Goal: Transaction & Acquisition: Purchase product/service

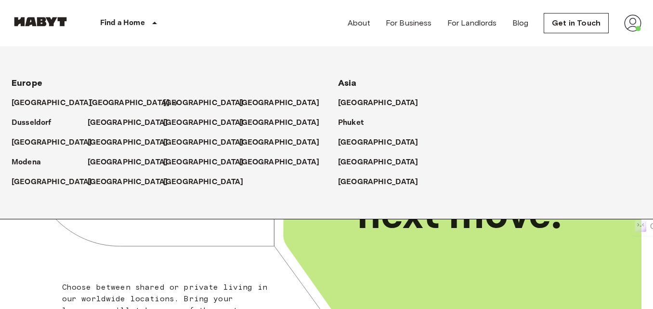
click at [95, 101] on p "[GEOGRAPHIC_DATA]" at bounding box center [130, 103] width 80 height 12
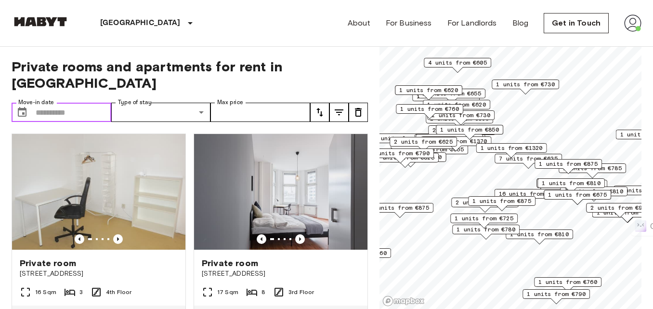
click at [71, 103] on input "Move-in date" at bounding box center [74, 112] width 76 height 19
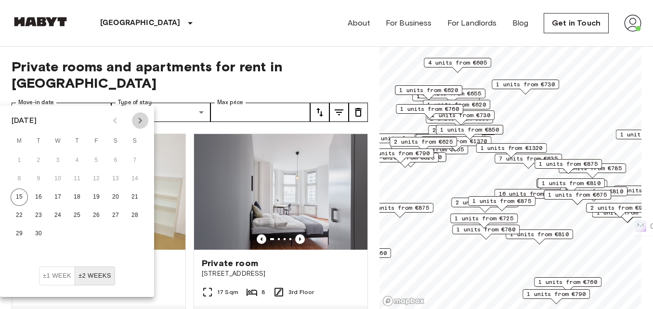
click at [137, 118] on icon "Next month" at bounding box center [140, 121] width 12 height 12
click at [115, 158] on button "1" at bounding box center [115, 160] width 17 height 17
type input "**********"
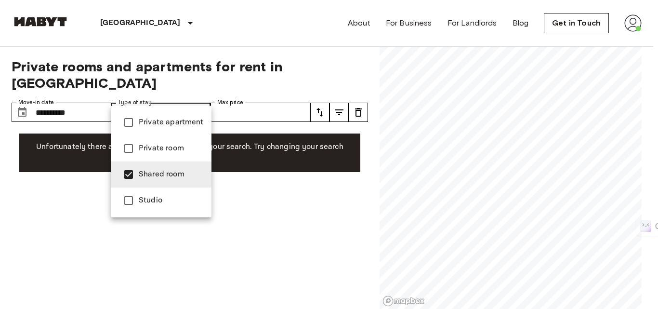
type input "**********"
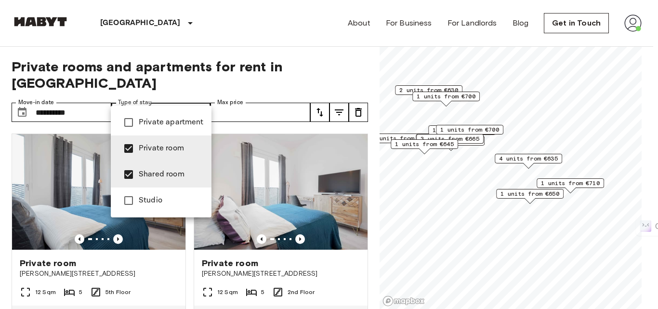
click at [0, 218] on div at bounding box center [329, 154] width 658 height 309
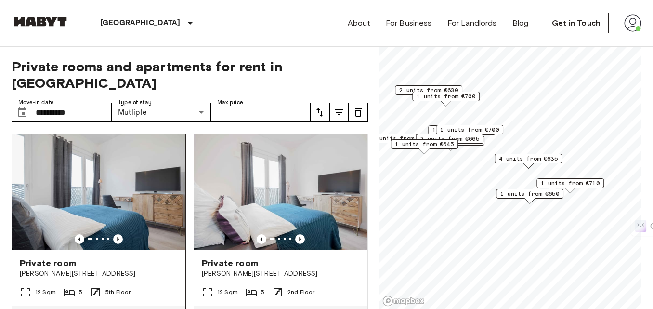
click at [49, 250] on div "Private room Klara Franke Straße 16" at bounding box center [98, 268] width 173 height 37
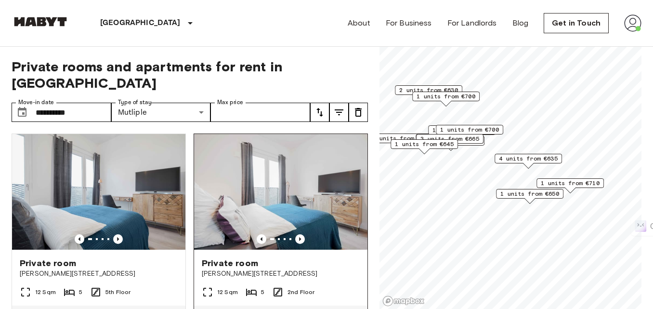
click at [230, 257] on span "Private room" at bounding box center [230, 263] width 56 height 12
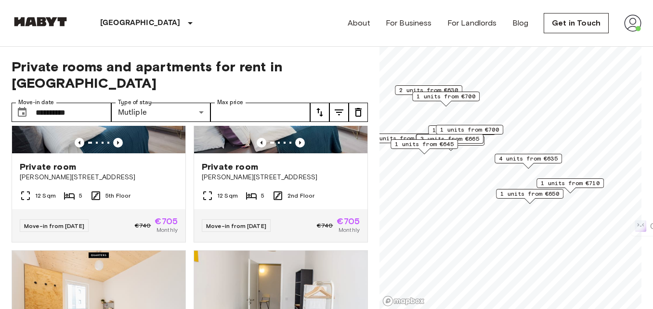
scroll to position [145, 0]
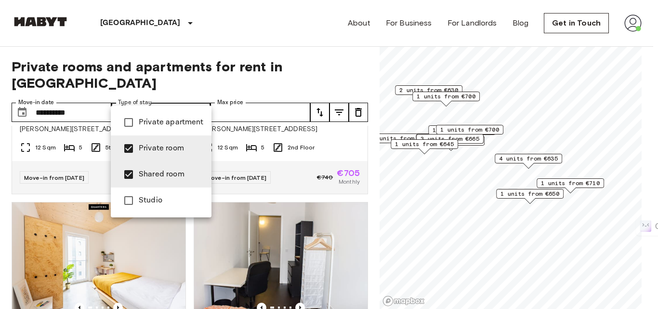
click at [184, 95] on div at bounding box center [329, 154] width 658 height 309
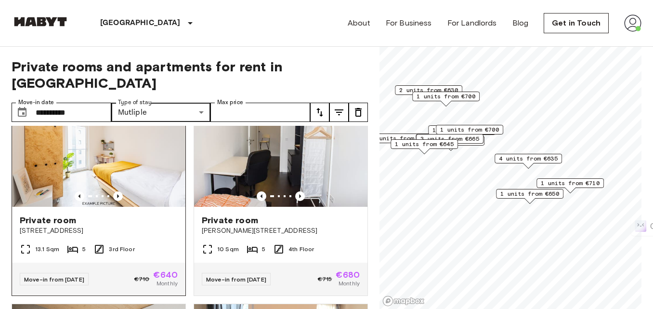
scroll to position [241, 0]
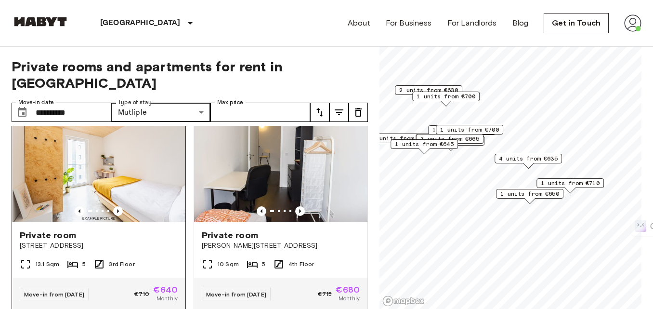
click at [58, 229] on span "Private room" at bounding box center [48, 235] width 56 height 12
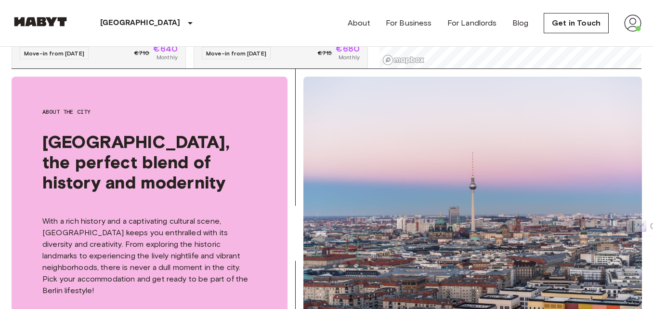
click at [174, 141] on span "[GEOGRAPHIC_DATA], the perfect blend of history and modernity" at bounding box center [149, 162] width 214 height 61
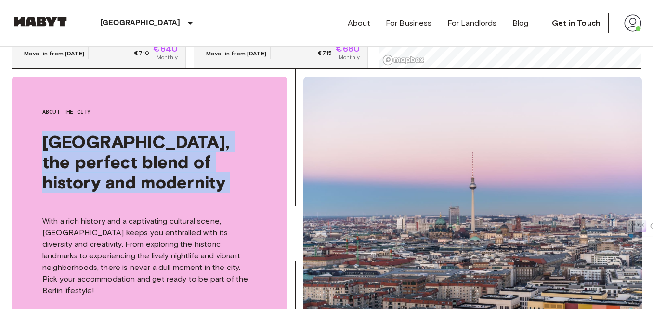
click at [174, 141] on span "[GEOGRAPHIC_DATA], the perfect blend of history and modernity" at bounding box center [149, 162] width 214 height 61
click at [138, 164] on span "[GEOGRAPHIC_DATA], the perfect blend of history and modernity" at bounding box center [149, 162] width 214 height 61
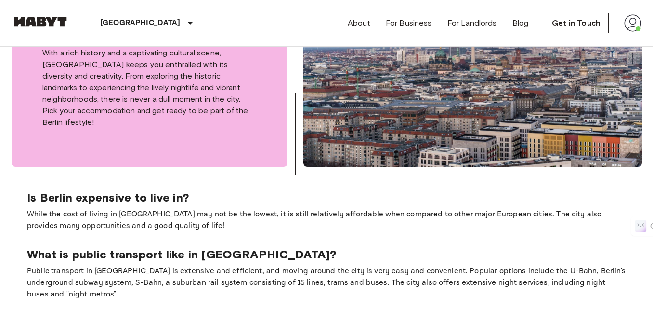
scroll to position [434, 0]
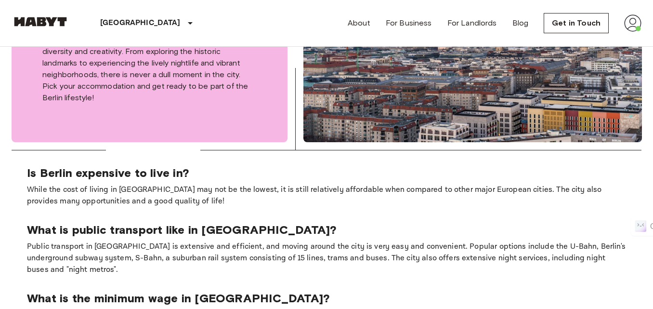
click at [93, 184] on p "While the cost of living in [GEOGRAPHIC_DATA] may not be the lowest, it is stil…" at bounding box center [326, 195] width 599 height 23
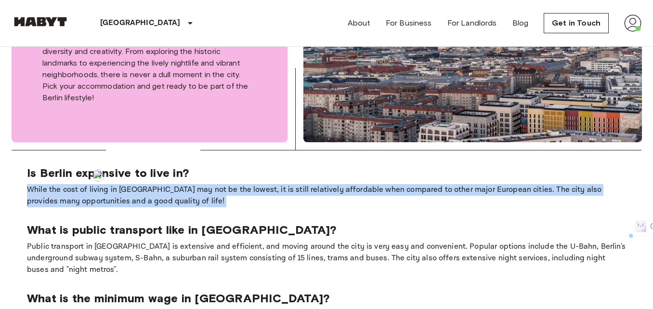
click at [93, 184] on p "While the cost of living in [GEOGRAPHIC_DATA] may not be the lowest, it is stil…" at bounding box center [326, 195] width 599 height 23
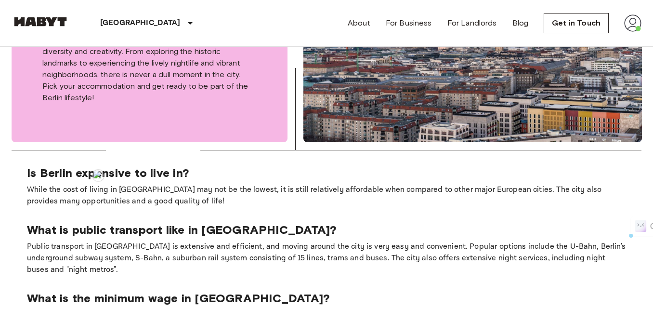
click at [163, 223] on p "What is public transport like in [GEOGRAPHIC_DATA]?" at bounding box center [326, 230] width 599 height 14
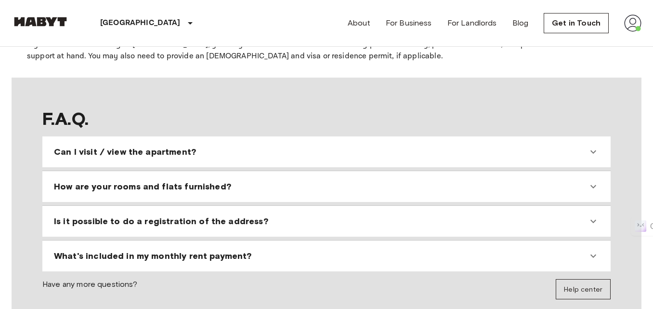
scroll to position [819, 0]
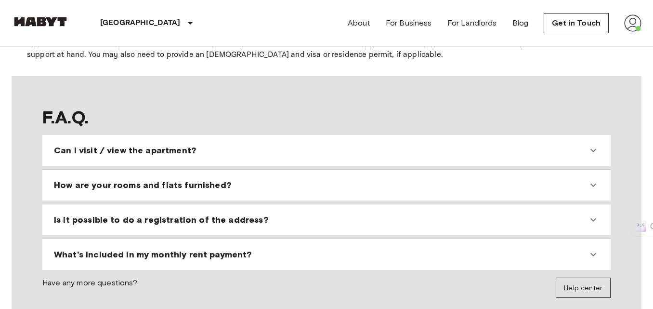
click at [579, 145] on div "Can I visit / view the apartment?" at bounding box center [321, 151] width 534 height 12
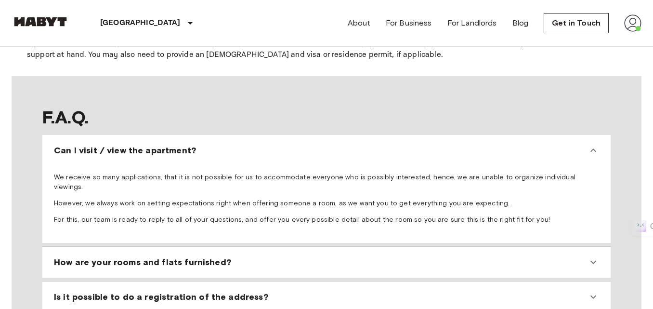
click at [598, 145] on icon at bounding box center [594, 151] width 12 height 12
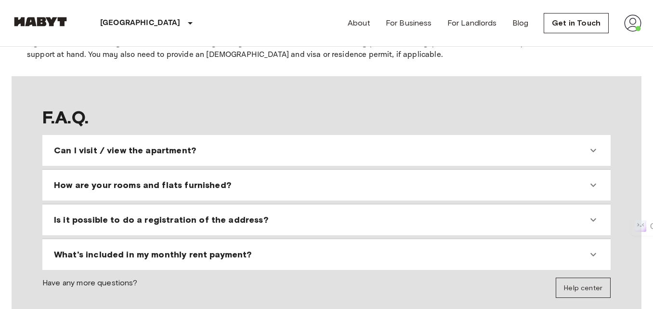
click at [307, 179] on div "How are your rooms and flats furnished?" at bounding box center [321, 185] width 534 height 12
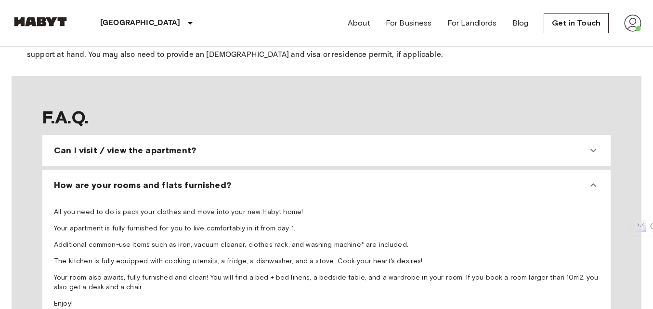
scroll to position [867, 0]
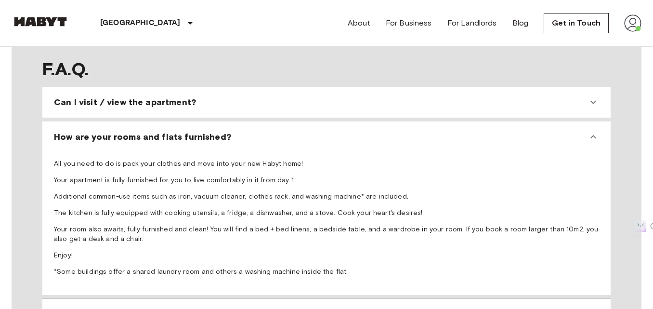
click at [286, 131] on div "How are your rooms and flats furnished?" at bounding box center [321, 137] width 534 height 12
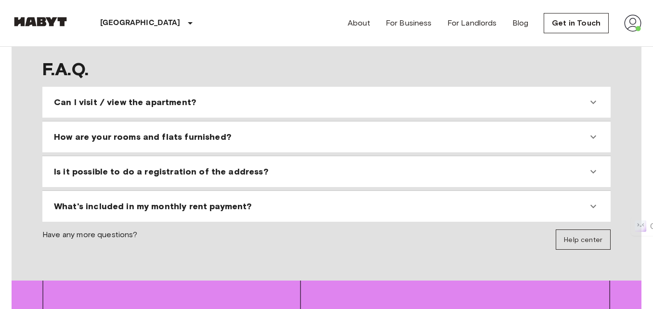
click at [181, 166] on span "Is it possible to do a registration of the address?" at bounding box center [161, 172] width 214 height 12
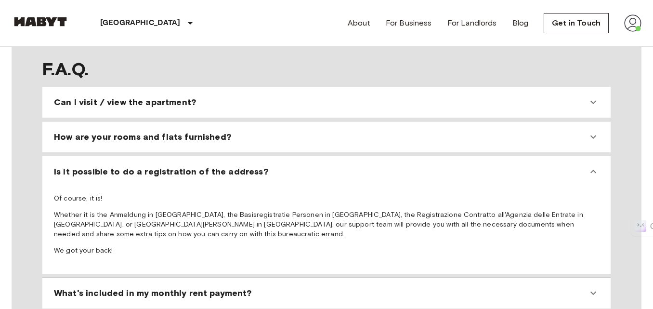
click at [158, 287] on span "What's included in my monthly rent payment?" at bounding box center [153, 293] width 198 height 12
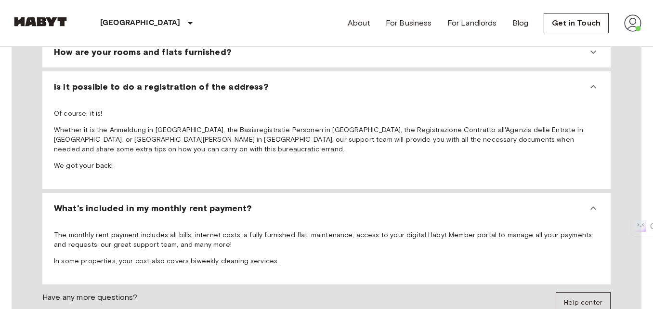
scroll to position [964, 0]
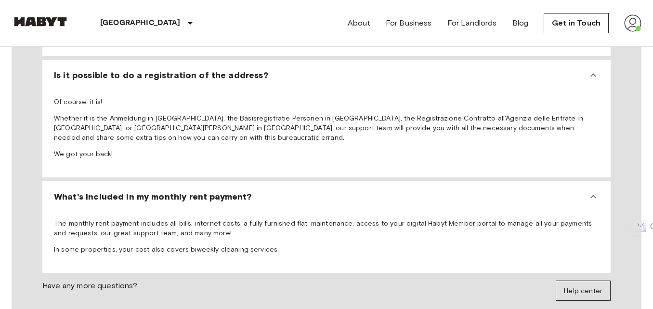
click at [596, 191] on icon at bounding box center [594, 197] width 12 height 12
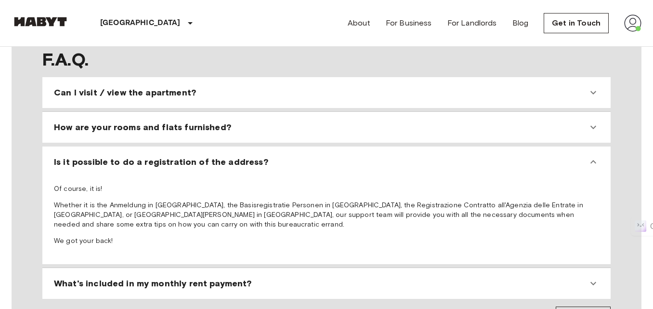
scroll to position [867, 0]
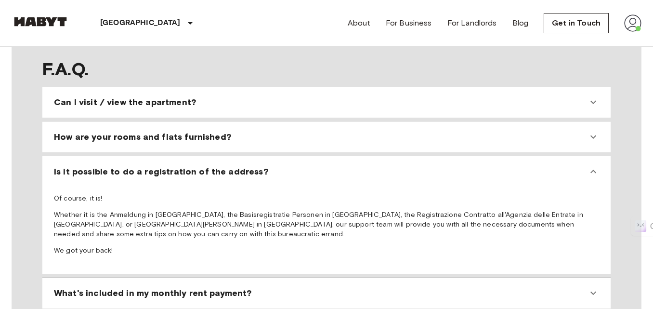
click at [584, 166] on div "Is it possible to do a registration of the address?" at bounding box center [321, 172] width 534 height 12
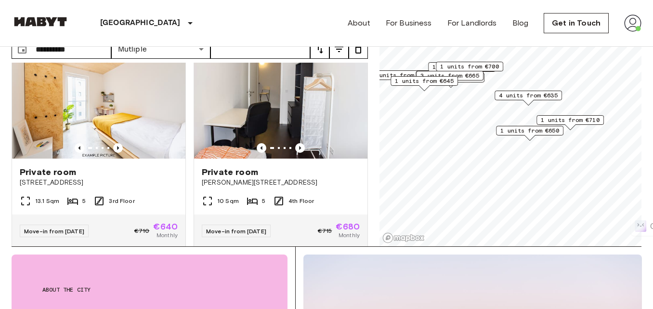
scroll to position [0, 0]
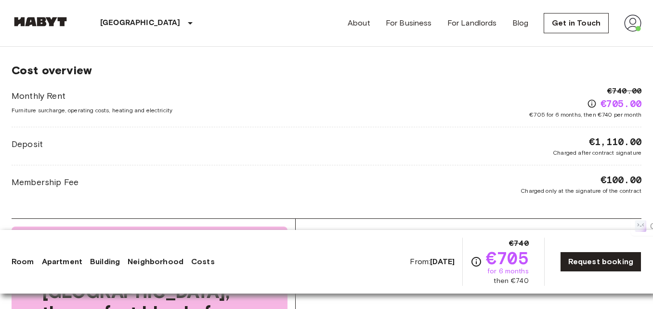
scroll to position [1108, 0]
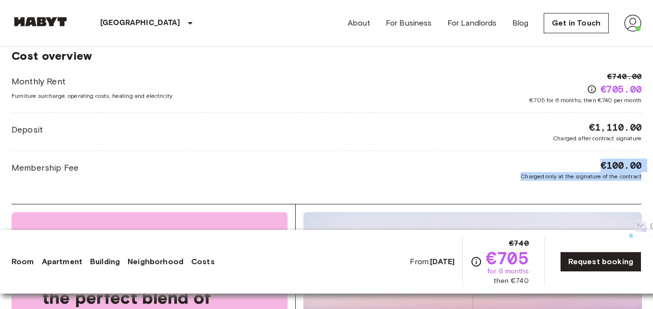
drag, startPoint x: 599, startPoint y: 153, endPoint x: 642, endPoint y: 174, distance: 47.6
click at [642, 174] on div "Europe Germany Berlin Private room Private room From Oct 19 2025 Klara Franke S…" at bounding box center [326, 7] width 653 height 2138
click at [396, 166] on div "Membership Fee €100.00 Charged only at the signature of the contract" at bounding box center [327, 170] width 630 height 22
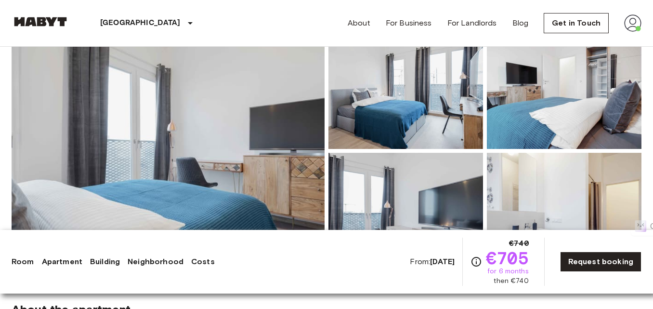
scroll to position [193, 0]
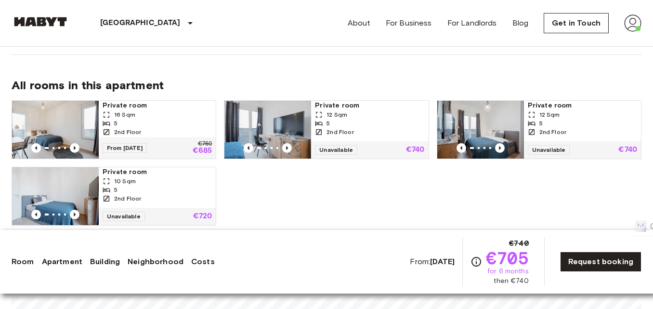
scroll to position [482, 0]
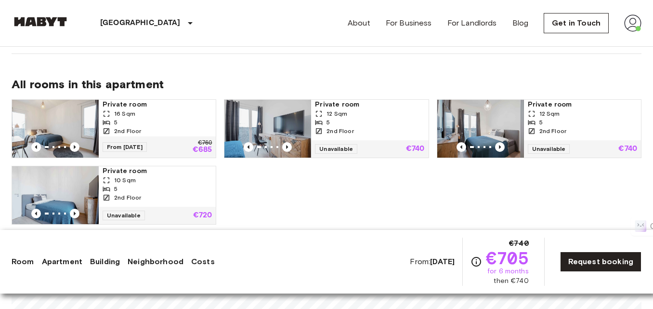
click at [132, 100] on span "Private room" at bounding box center [157, 105] width 109 height 10
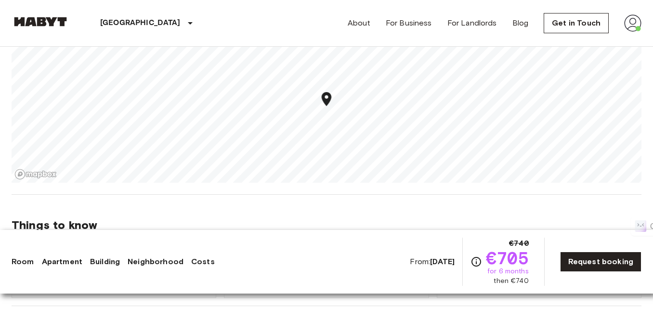
scroll to position [723, 0]
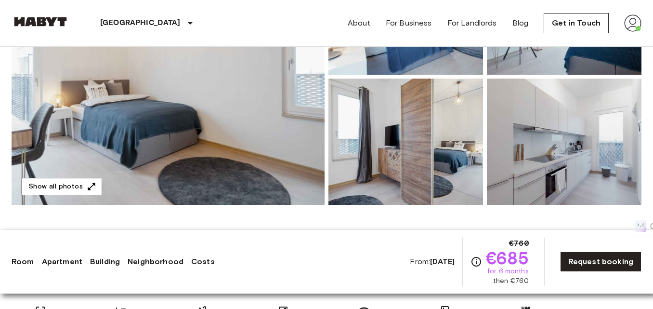
scroll to position [145, 0]
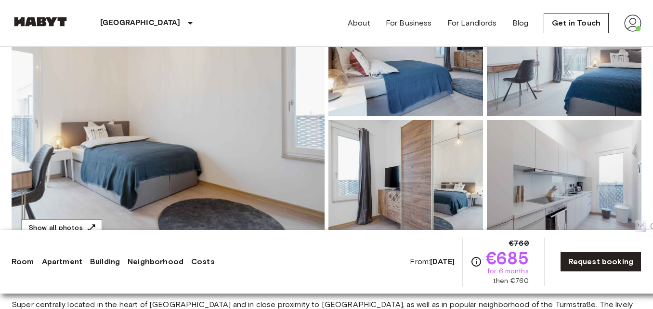
click at [107, 148] on img at bounding box center [168, 118] width 313 height 256
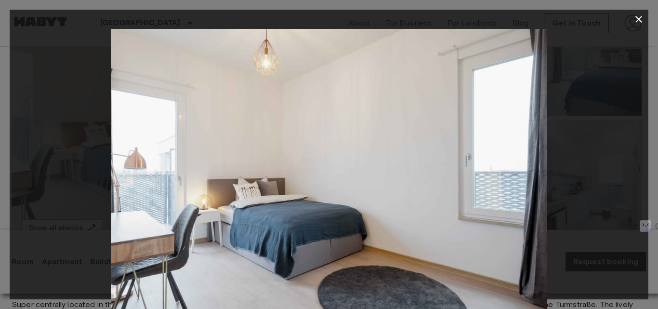
click at [639, 17] on icon "button" at bounding box center [639, 19] width 12 height 12
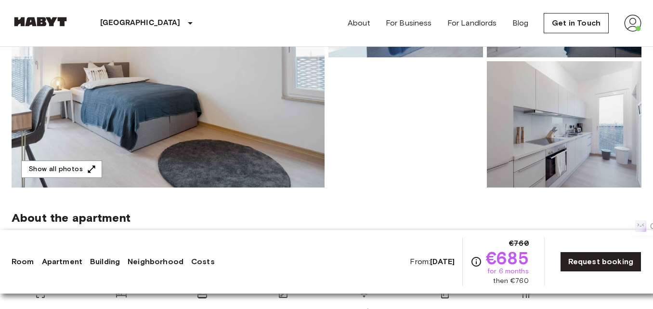
scroll to position [337, 0]
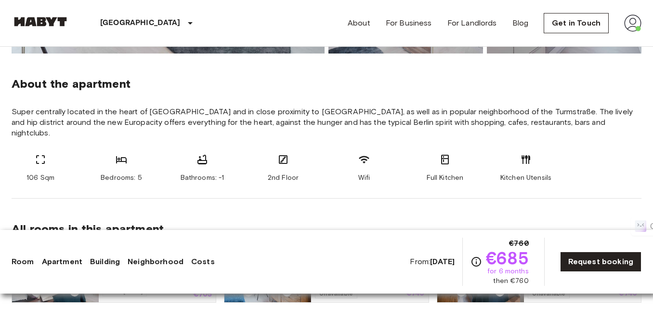
click at [504, 113] on span "Super centrally located in the heart of [GEOGRAPHIC_DATA] and in close proximit…" at bounding box center [327, 123] width 630 height 32
click at [137, 121] on span "Super centrally located in the heart of [GEOGRAPHIC_DATA] and in close proximit…" at bounding box center [327, 123] width 630 height 32
click at [137, 121] on span "Super centrally located in the heart of Berlin and in close proximity to Berlin…" at bounding box center [327, 123] width 630 height 32
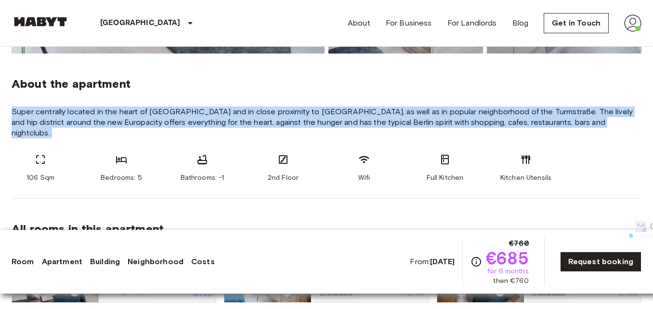
click at [137, 121] on span "Super centrally located in the heart of Berlin and in close proximity to Berlin…" at bounding box center [327, 123] width 630 height 32
click at [505, 110] on span "Super centrally located in the heart of Berlin and in close proximity to Berlin…" at bounding box center [327, 123] width 630 height 32
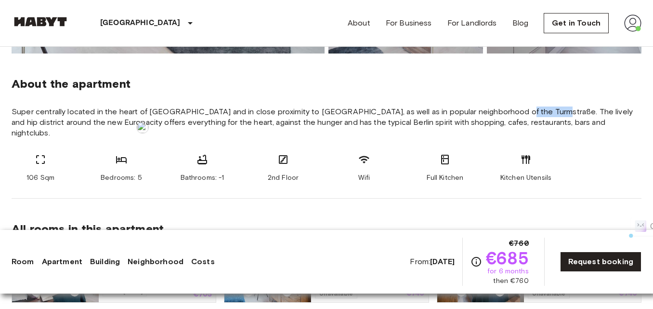
click at [505, 110] on span "Super centrally located in the heart of Berlin and in close proximity to Berlin…" at bounding box center [327, 123] width 630 height 32
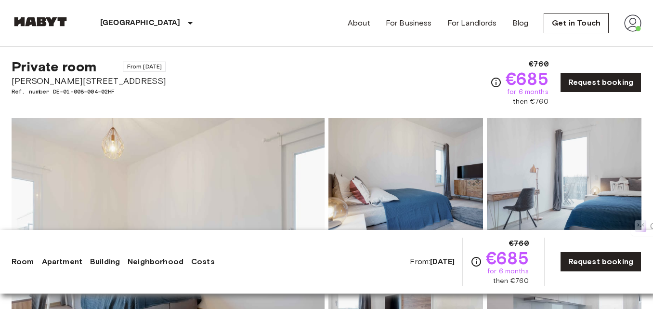
scroll to position [0, 0]
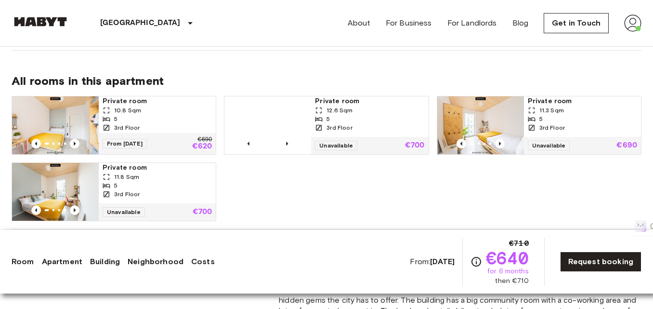
scroll to position [626, 0]
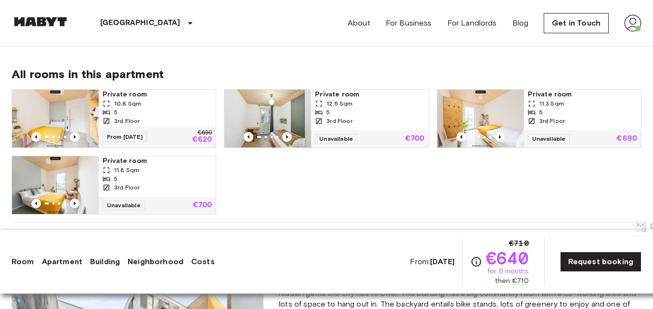
click at [126, 93] on span "Private room" at bounding box center [157, 95] width 109 height 10
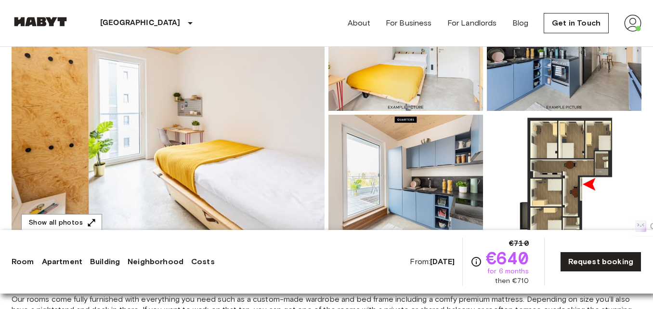
scroll to position [193, 0]
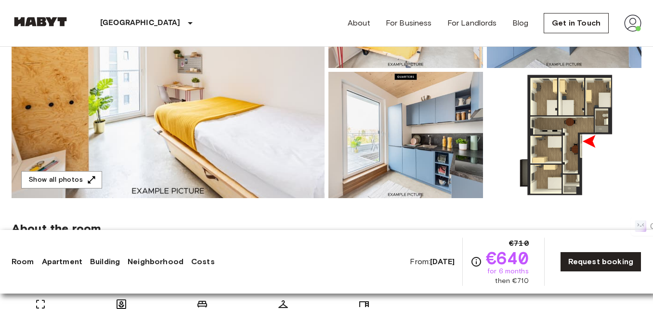
click at [535, 131] on img at bounding box center [564, 135] width 155 height 126
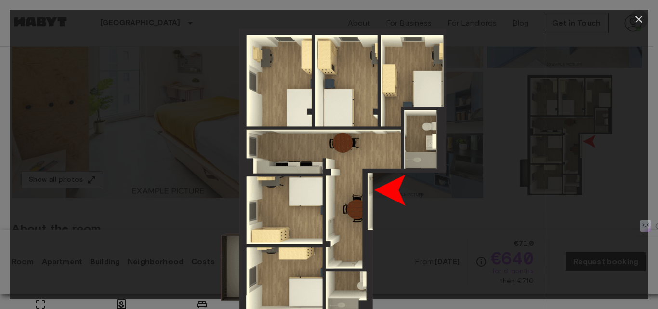
click at [639, 17] on icon "button" at bounding box center [639, 19] width 12 height 12
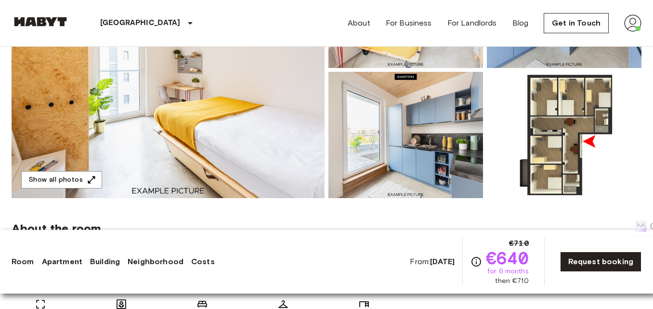
click at [387, 145] on img at bounding box center [406, 135] width 155 height 126
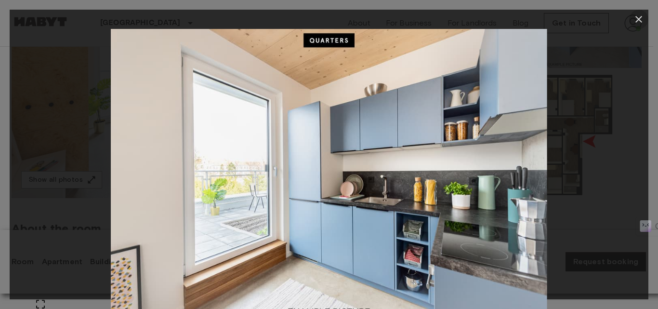
click at [637, 16] on icon "button" at bounding box center [639, 19] width 12 height 12
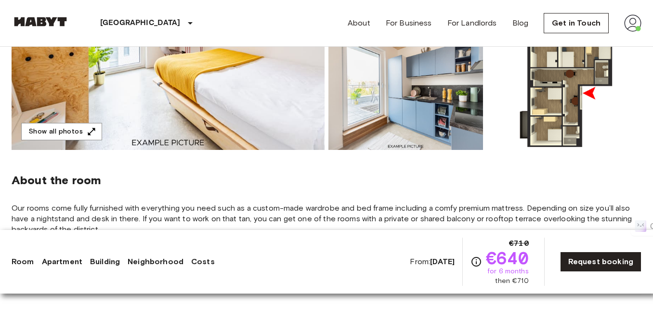
scroll to position [289, 0]
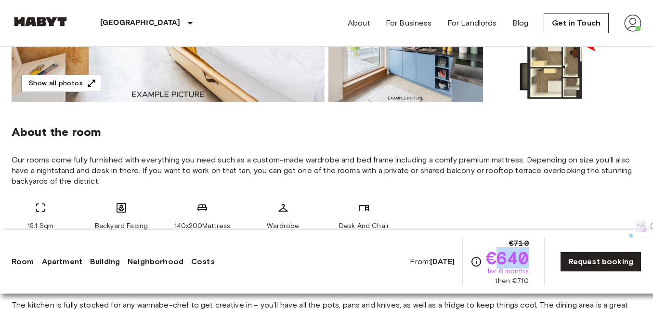
drag, startPoint x: 496, startPoint y: 260, endPoint x: 518, endPoint y: 259, distance: 22.2
click at [537, 259] on div "From: Oct 19 2025 €710 €640 for 6 months then €710 Request booking" at bounding box center [526, 262] width 232 height 48
click at [518, 259] on span "€640" at bounding box center [507, 257] width 43 height 17
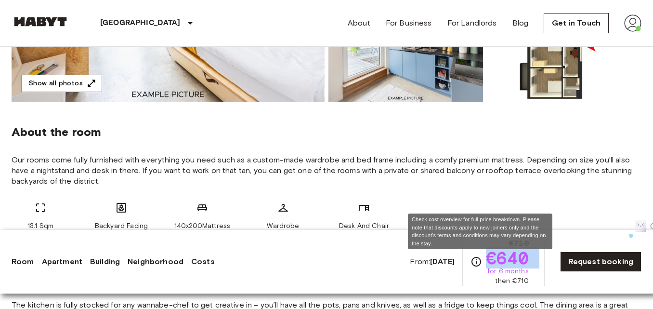
click at [482, 256] on icon "Check cost overview for full price breakdown. Please note that discounts apply …" at bounding box center [477, 262] width 12 height 12
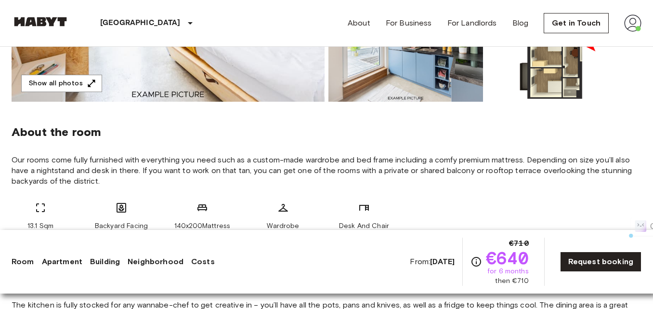
click at [252, 142] on div "About the room Our rooms come fully furnished with everything you need such as …" at bounding box center [327, 174] width 630 height 145
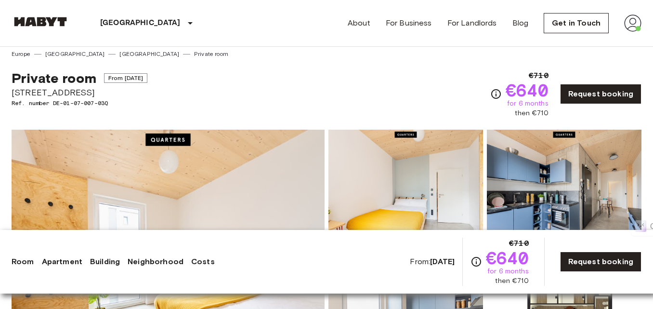
scroll to position [0, 0]
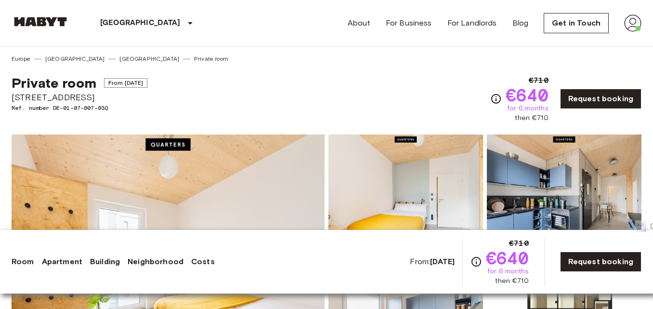
click at [44, 19] on img at bounding box center [41, 22] width 58 height 10
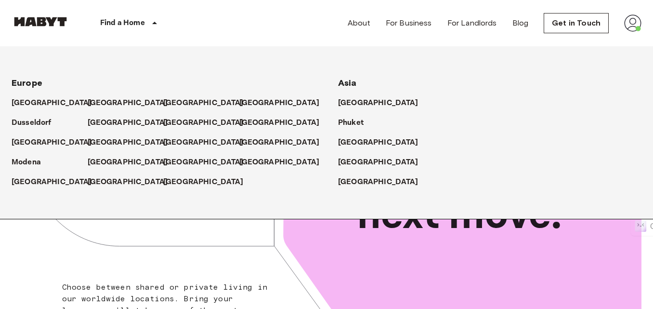
click at [124, 34] on div "Find a Home" at bounding box center [130, 23] width 122 height 46
click at [102, 102] on p "[GEOGRAPHIC_DATA]" at bounding box center [130, 103] width 80 height 12
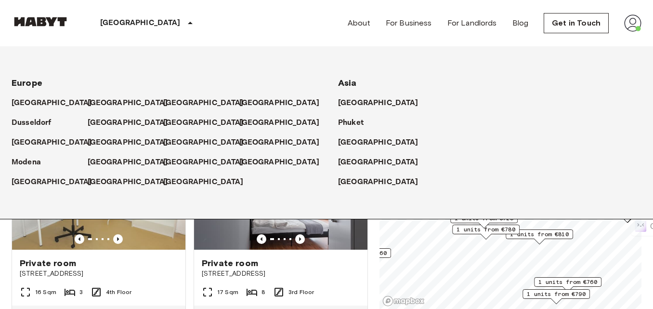
click at [379, 252] on div "Private rooms and apartments for rent in Berlin Move-in date ​ Move-in date Typ…" at bounding box center [327, 178] width 630 height 263
click at [97, 105] on p "[GEOGRAPHIC_DATA]" at bounding box center [130, 103] width 80 height 12
click at [40, 21] on img at bounding box center [41, 22] width 58 height 10
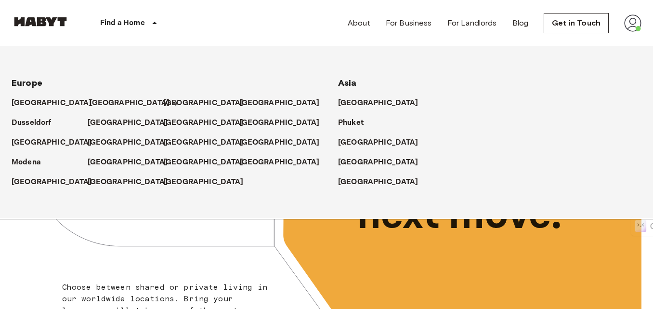
click at [104, 100] on p "[GEOGRAPHIC_DATA]" at bounding box center [130, 103] width 80 height 12
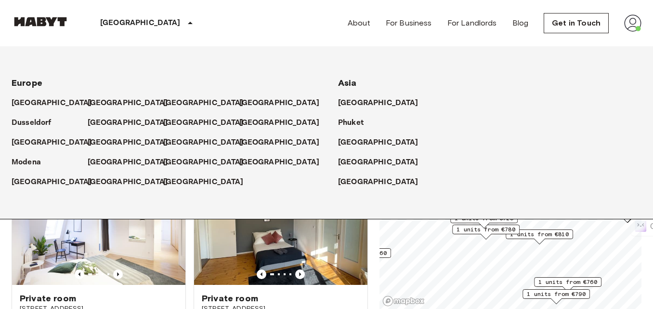
scroll to position [241, 0]
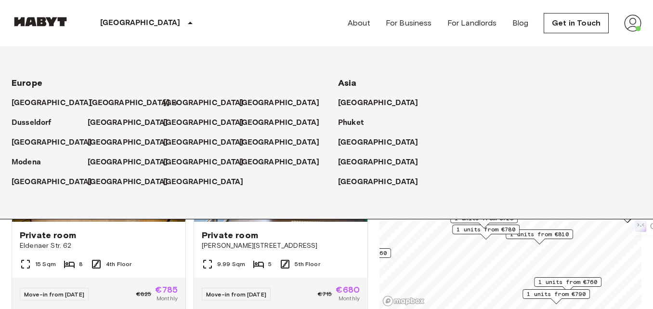
click at [97, 100] on p "[GEOGRAPHIC_DATA]" at bounding box center [130, 103] width 80 height 12
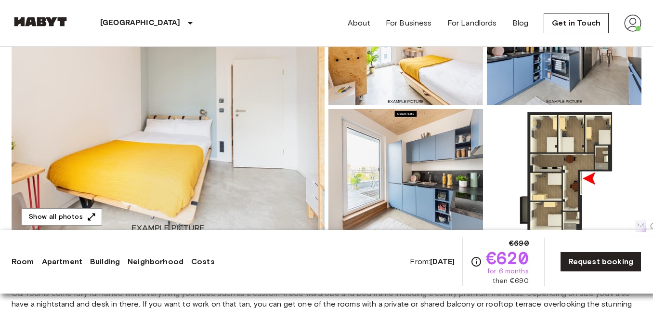
scroll to position [145, 0]
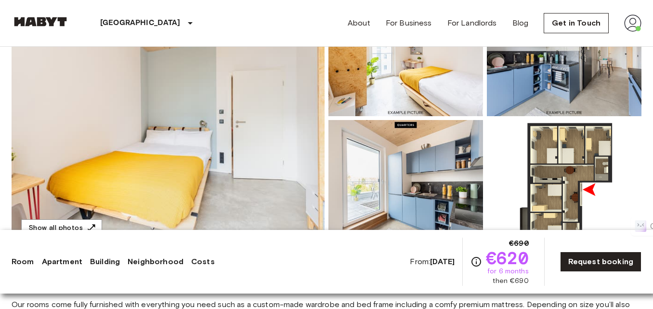
click at [201, 136] on img at bounding box center [168, 118] width 313 height 256
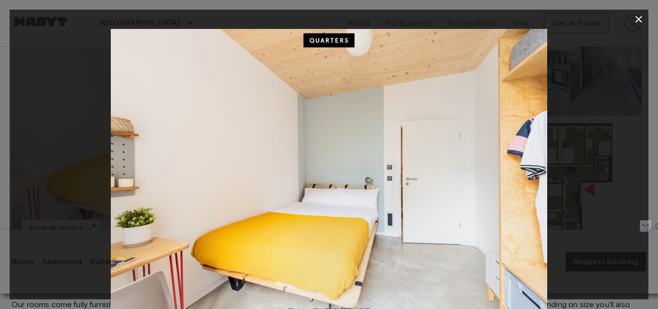
click at [641, 17] on icon "button" at bounding box center [639, 19] width 7 height 7
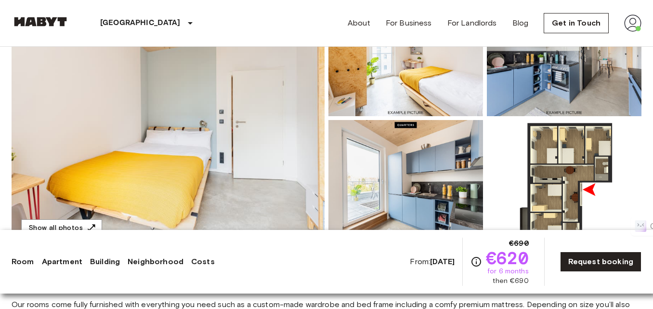
click at [439, 80] on img at bounding box center [406, 53] width 155 height 126
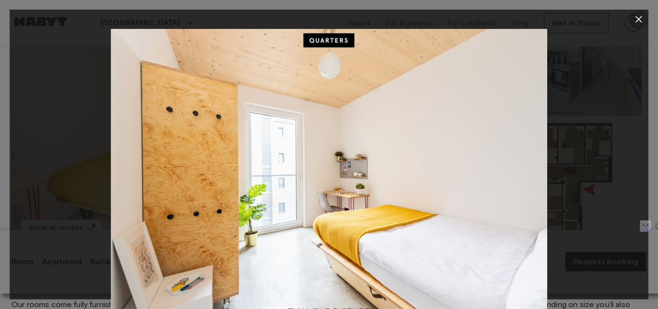
click at [634, 21] on icon "button" at bounding box center [639, 19] width 12 height 12
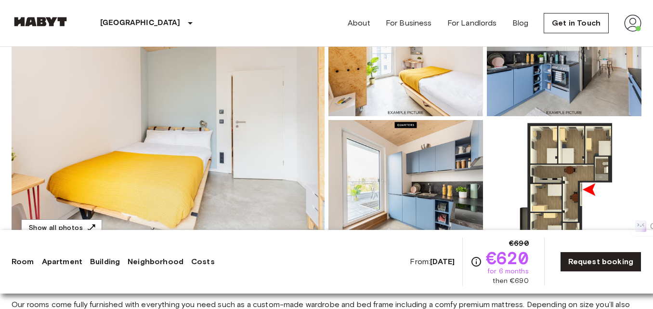
click at [385, 185] on img at bounding box center [406, 183] width 155 height 126
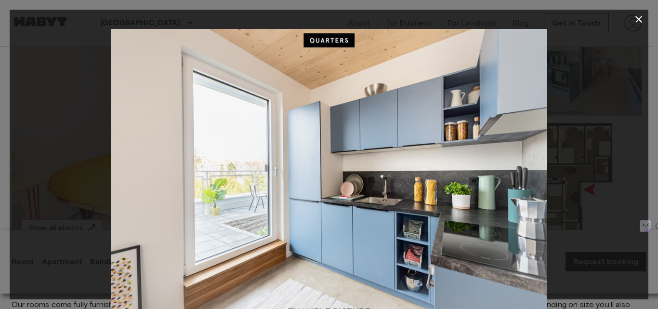
click at [639, 21] on icon "button" at bounding box center [639, 19] width 12 height 12
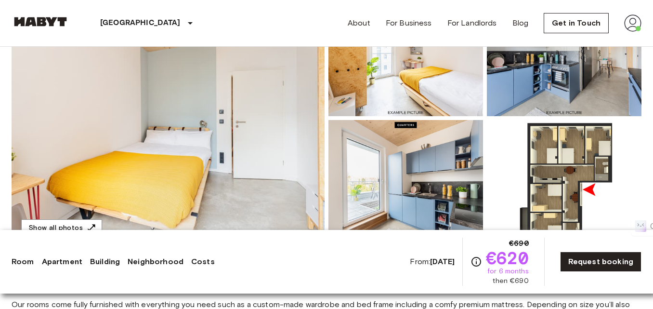
click at [566, 184] on img at bounding box center [564, 183] width 155 height 126
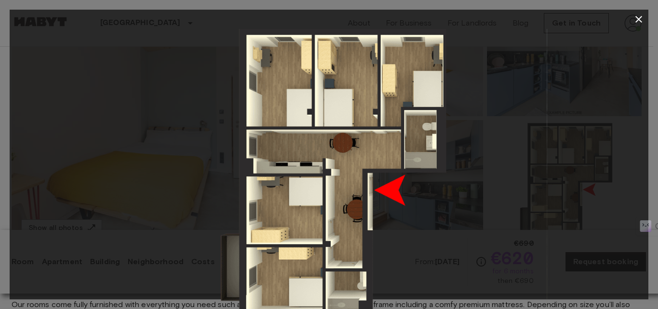
click at [639, 21] on icon "button" at bounding box center [639, 19] width 12 height 12
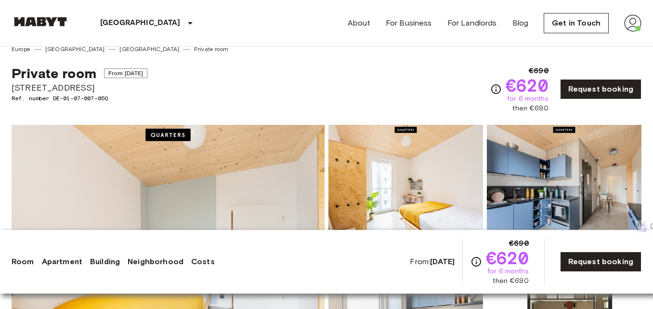
scroll to position [0, 0]
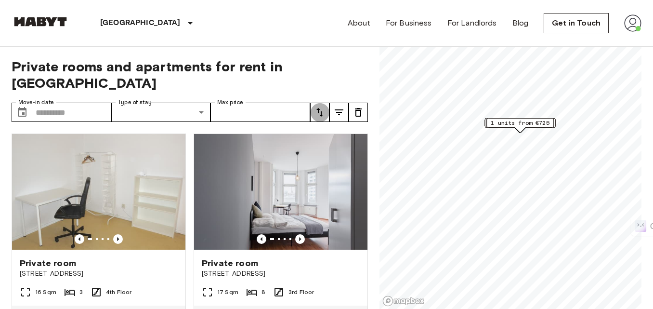
click at [322, 108] on icon "tune" at bounding box center [320, 112] width 7 height 9
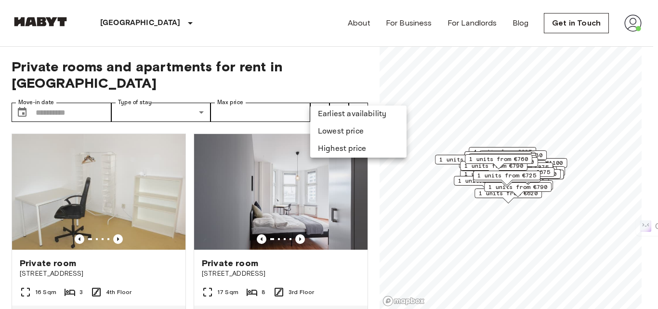
click at [342, 134] on li "Lowest price" at bounding box center [358, 131] width 96 height 17
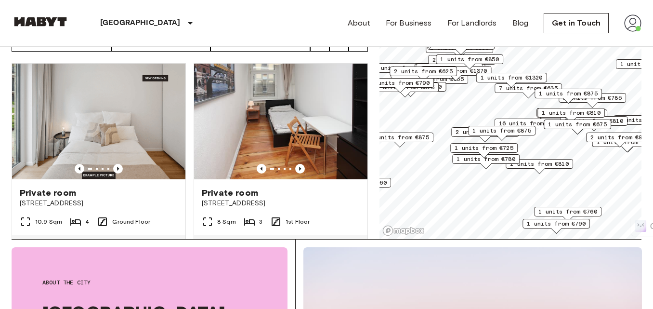
scroll to position [48, 0]
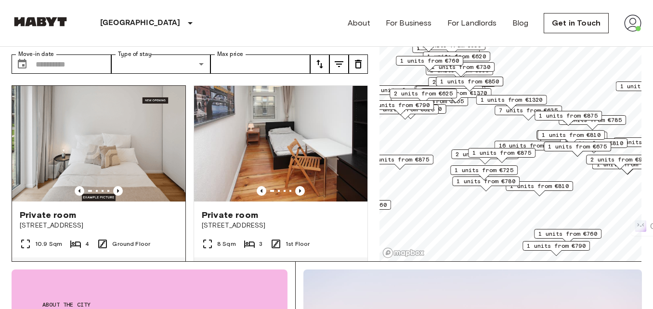
click at [53, 209] on span "Private room" at bounding box center [48, 215] width 56 height 12
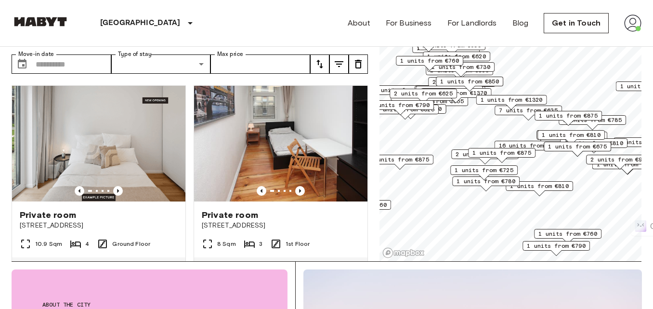
scroll to position [0, 0]
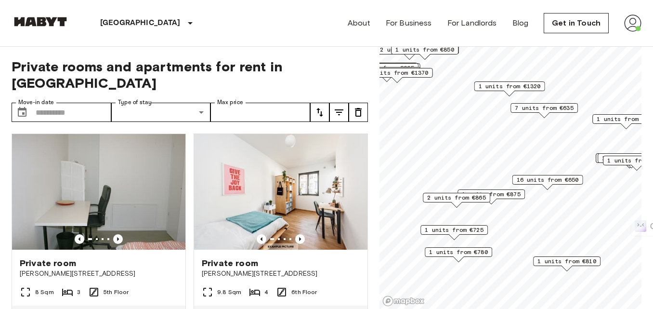
click at [549, 180] on span "16 units from €650" at bounding box center [548, 179] width 62 height 9
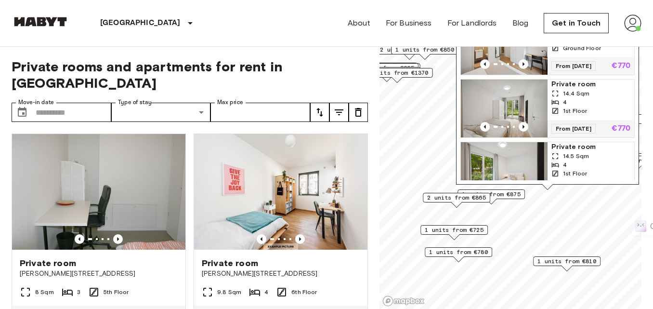
scroll to position [813, 0]
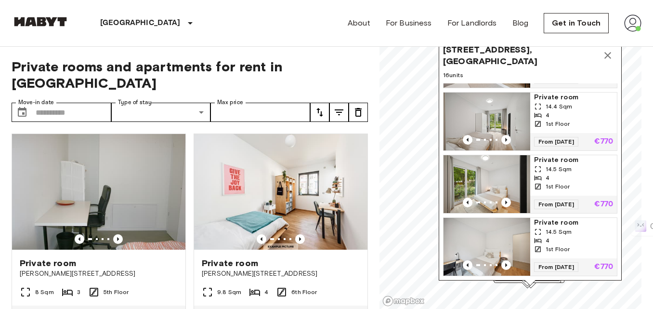
click at [605, 50] on icon "Map marker" at bounding box center [608, 56] width 12 height 12
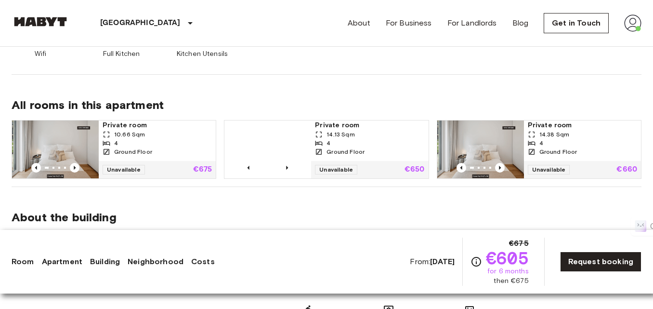
scroll to position [643, 0]
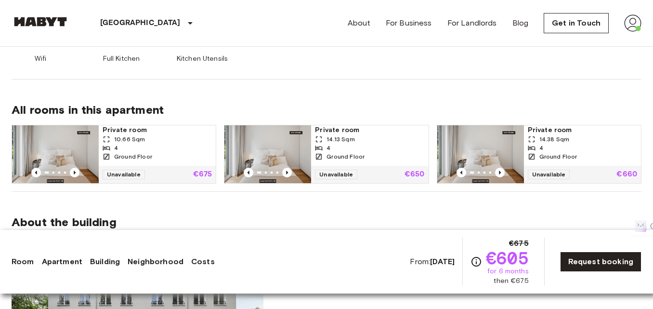
click at [561, 136] on span "14.38 Sqm" at bounding box center [555, 139] width 30 height 9
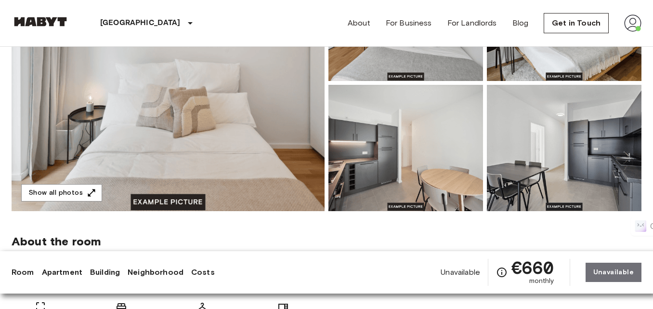
scroll to position [192, 0]
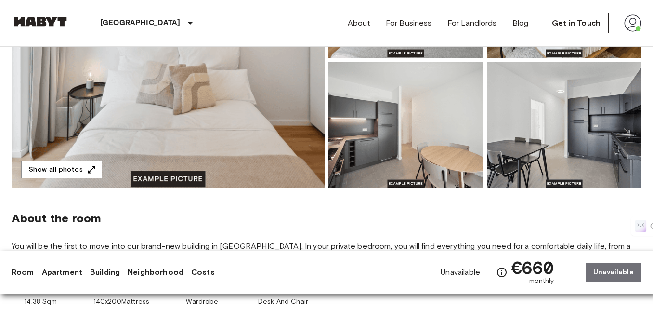
click at [216, 87] on img at bounding box center [168, 60] width 313 height 256
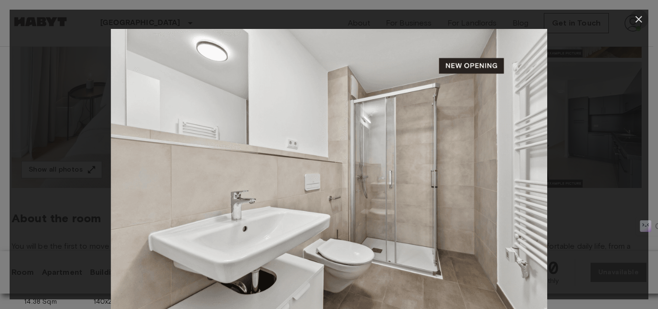
click at [636, 20] on icon "button" at bounding box center [639, 19] width 12 height 12
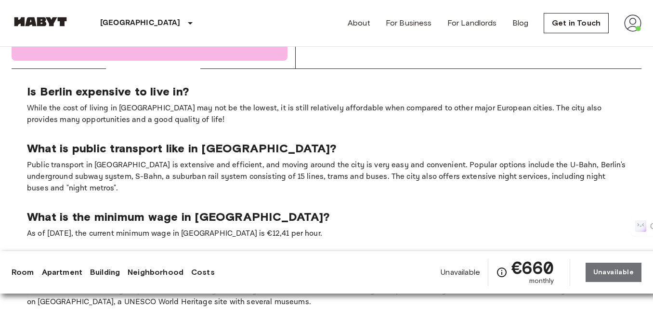
scroll to position [1879, 0]
